Goal: Check status: Check status

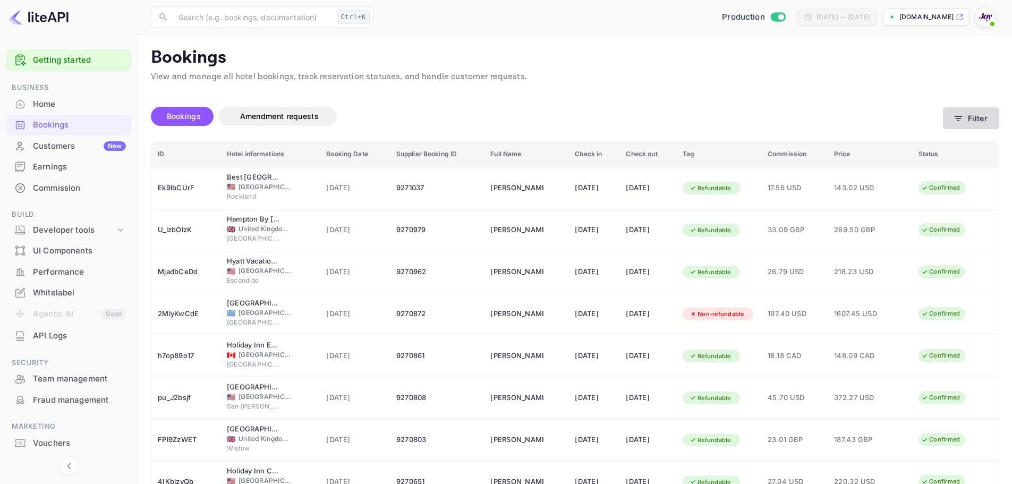
click at [984, 121] on button "Filter" at bounding box center [971, 118] width 56 height 22
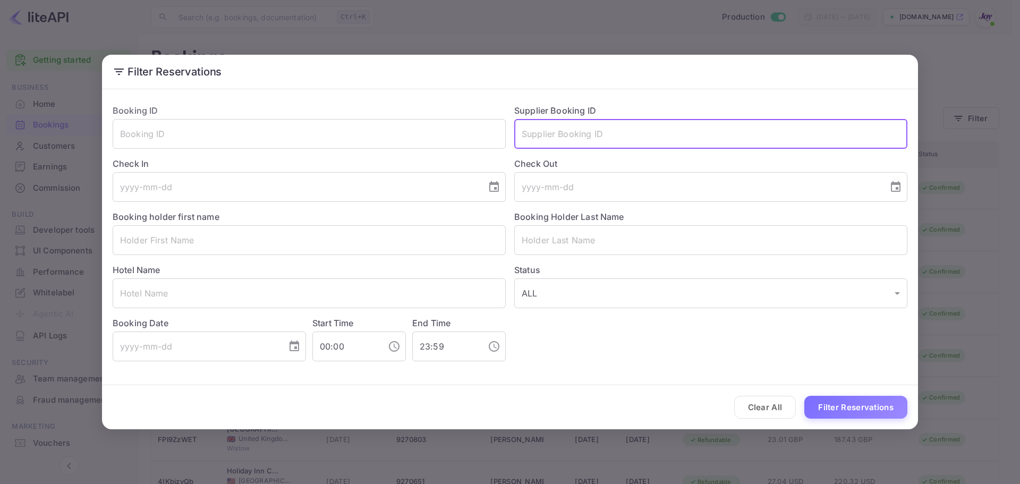
drag, startPoint x: 608, startPoint y: 146, endPoint x: 606, endPoint y: 140, distance: 5.7
click at [606, 140] on input "text" at bounding box center [710, 134] width 393 height 30
paste input "8211836"
type input "8211836"
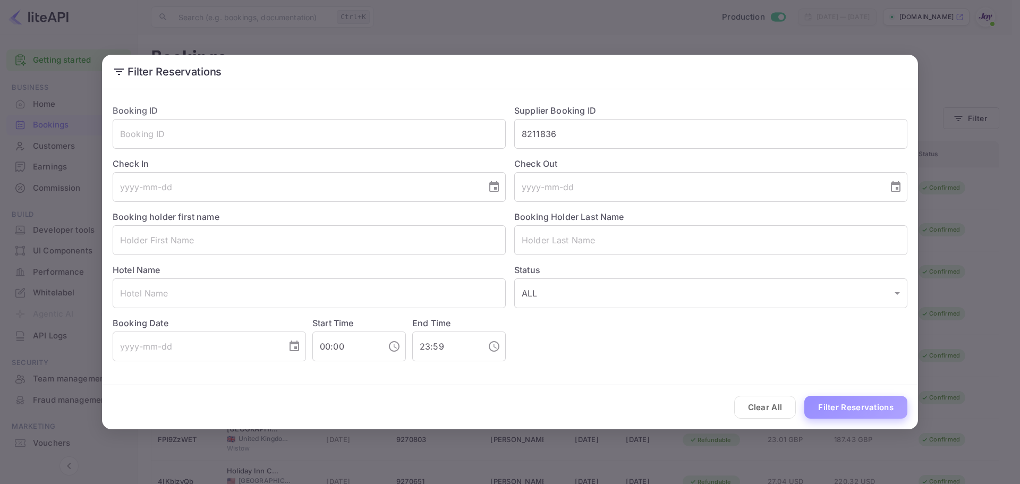
click at [862, 408] on button "Filter Reservations" at bounding box center [855, 407] width 103 height 23
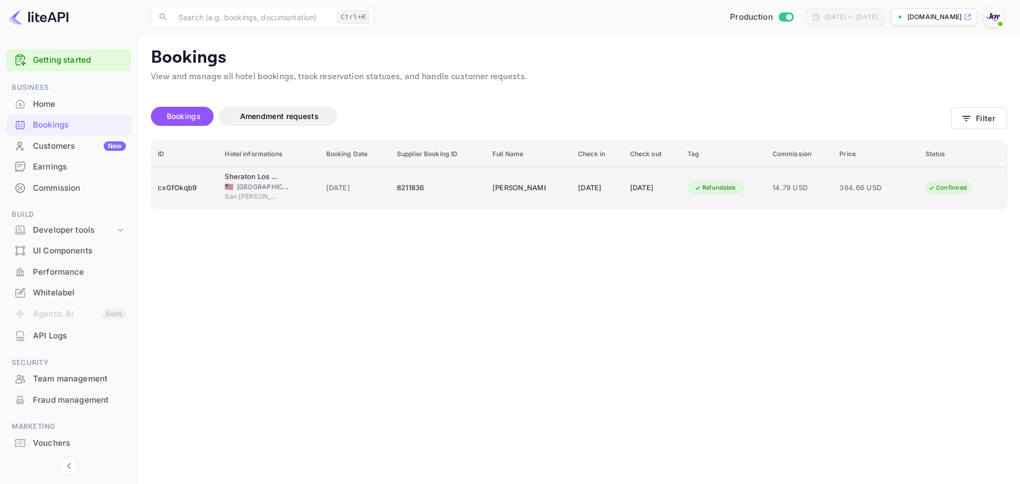
click at [504, 178] on td "[PERSON_NAME]" at bounding box center [529, 188] width 86 height 42
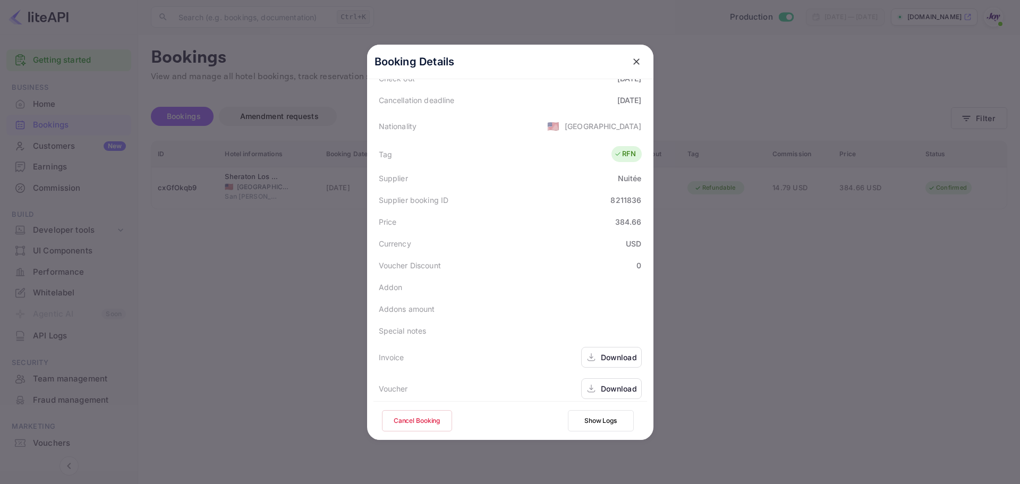
scroll to position [236, 0]
click at [609, 378] on div "Download" at bounding box center [619, 381] width 36 height 11
